Goal: Task Accomplishment & Management: Use online tool/utility

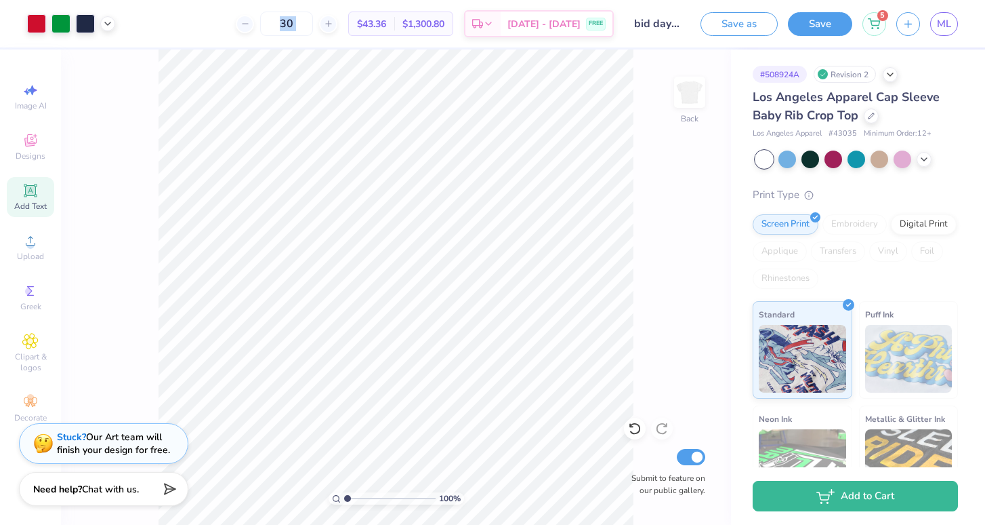
scroll to position [123, 0]
click at [307, 15] on input "30" at bounding box center [286, 24] width 53 height 24
click at [312, 24] on input "30" at bounding box center [286, 24] width 53 height 24
click at [783, 102] on span "Los Angeles Apparel Cap Sleeve Baby Rib Crop Top" at bounding box center [846, 106] width 187 height 35
click at [480, 22] on rect at bounding box center [476, 25] width 7 height 6
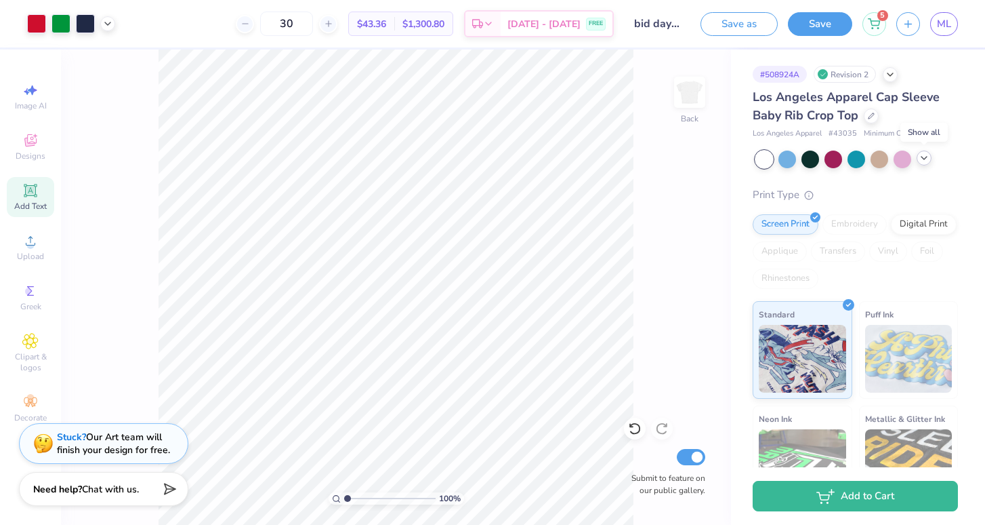
click at [925, 157] on icon at bounding box center [924, 157] width 11 height 11
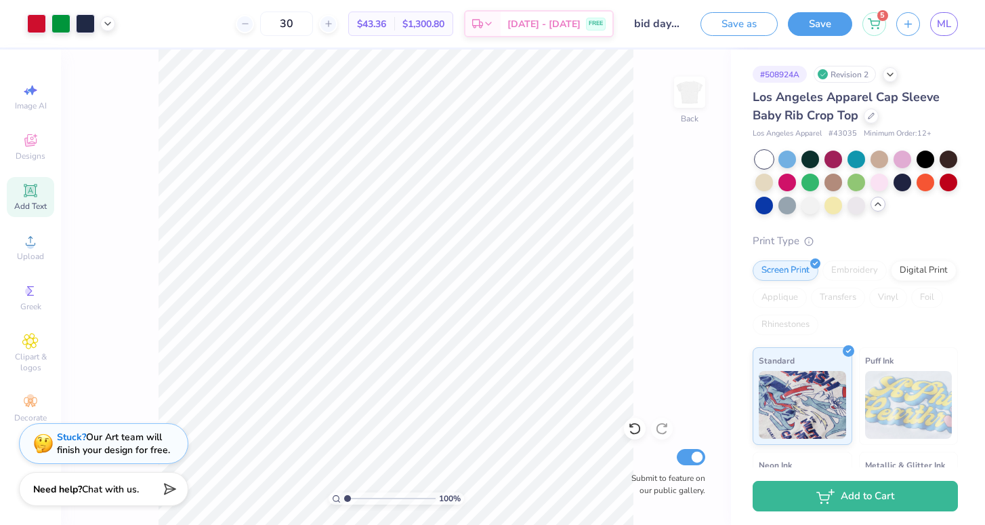
click at [860, 110] on div "Los Angeles Apparel Cap Sleeve Baby Rib Crop Top" at bounding box center [855, 106] width 205 height 37
click at [867, 115] on div at bounding box center [871, 114] width 15 height 15
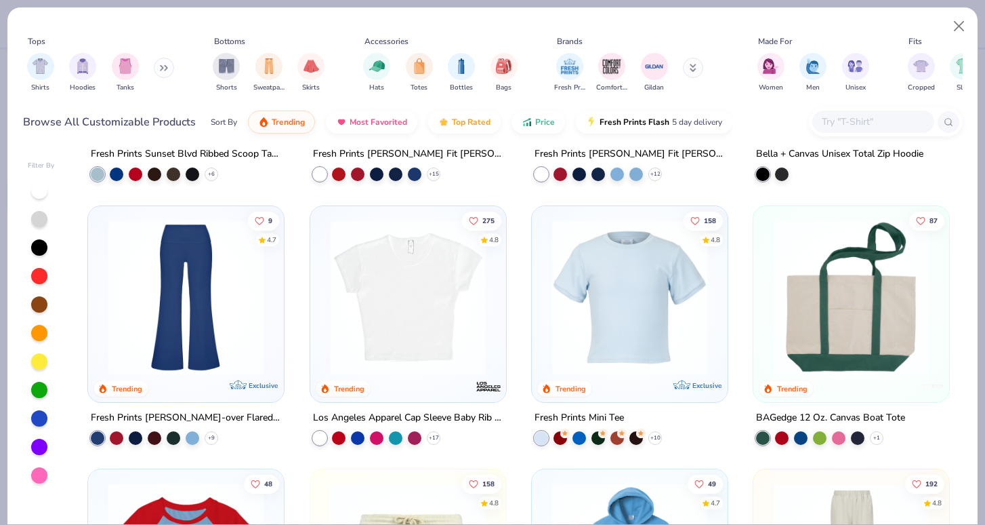
scroll to position [1498, 0]
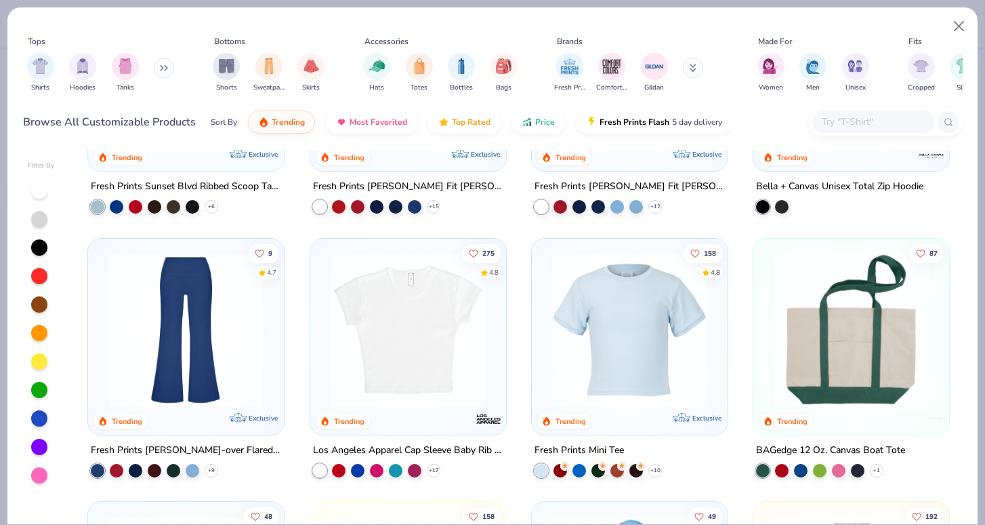
click at [430, 323] on img at bounding box center [408, 328] width 169 height 155
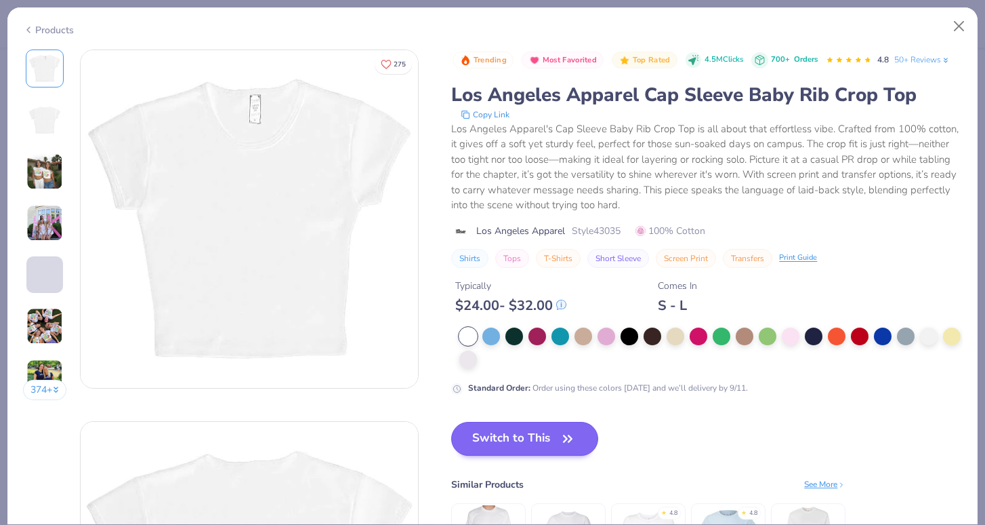
click at [529, 443] on button "Switch to This" at bounding box center [524, 439] width 147 height 34
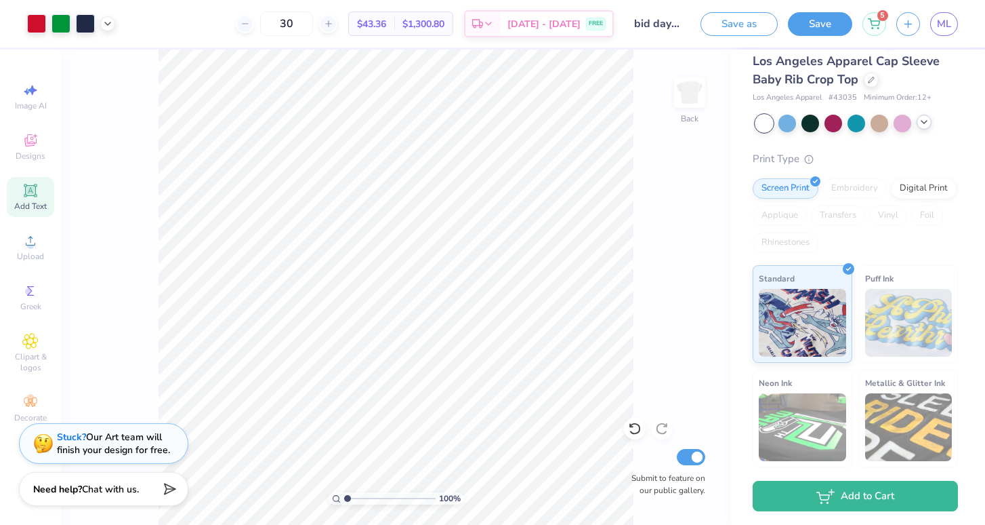
scroll to position [31, 0]
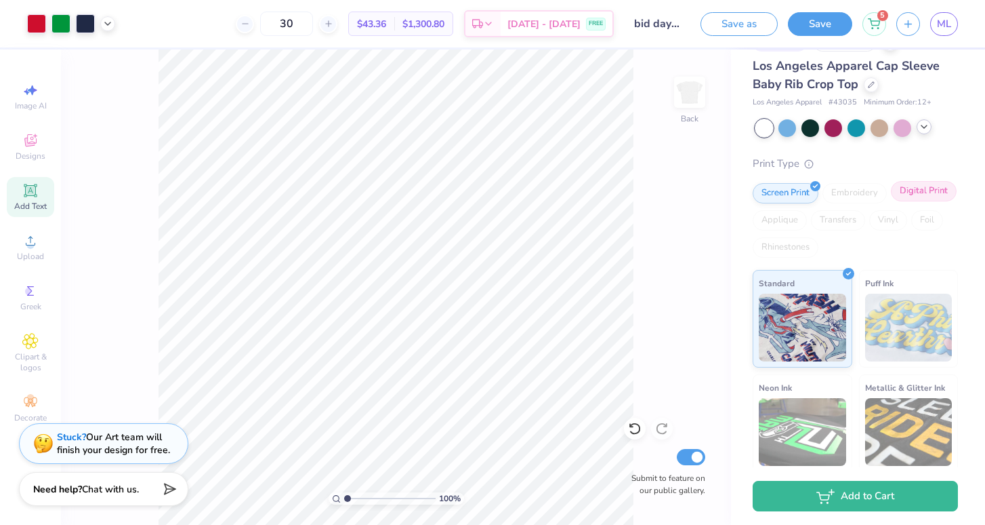
click at [914, 196] on div "Digital Print" at bounding box center [924, 191] width 66 height 20
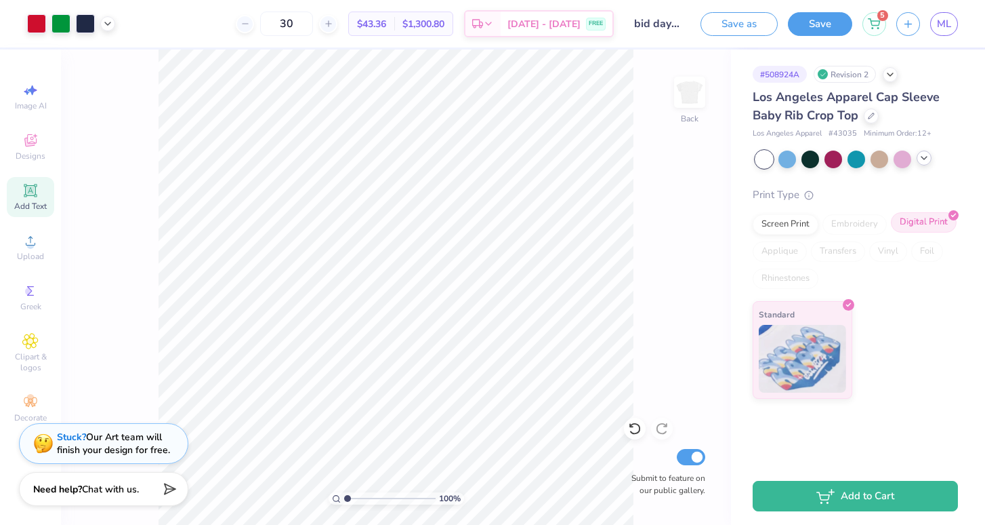
scroll to position [0, 0]
click at [945, 23] on span "ML" at bounding box center [944, 24] width 14 height 16
